Goal: Find contact information: Find contact information

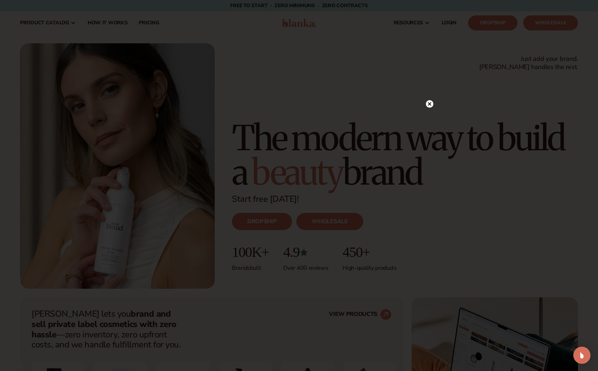
click at [429, 103] on icon at bounding box center [430, 104] width 4 height 4
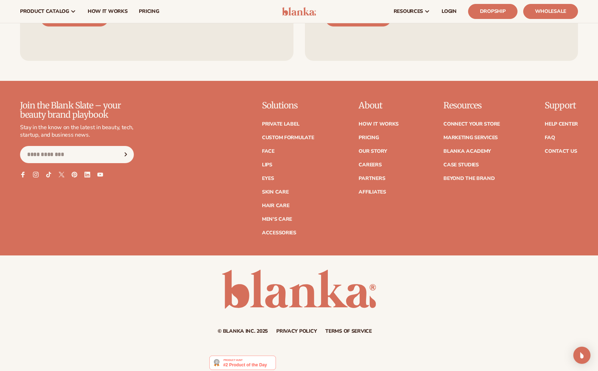
scroll to position [3134, 0]
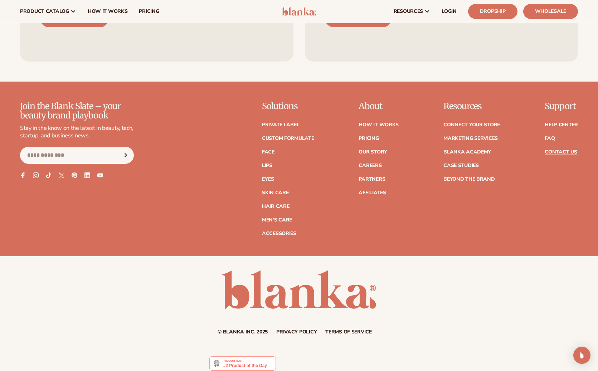
click at [553, 150] on link "Contact Us" at bounding box center [561, 152] width 32 height 5
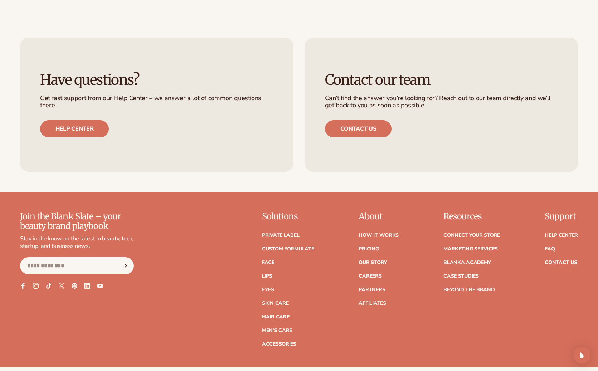
scroll to position [460, 0]
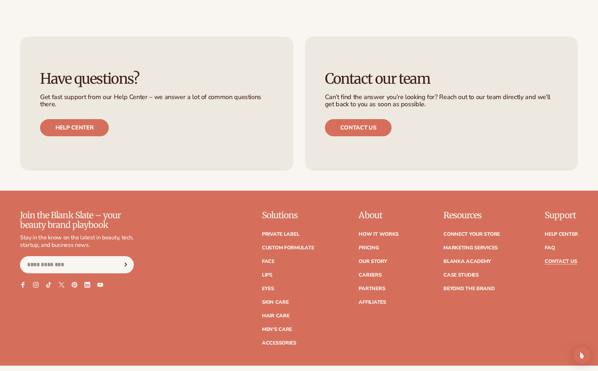
click at [344, 130] on link "Contact us" at bounding box center [358, 127] width 67 height 17
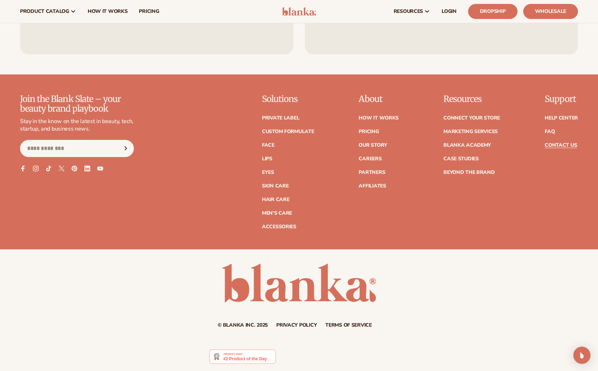
scroll to position [576, 0]
